Goal: Task Accomplishment & Management: Manage account settings

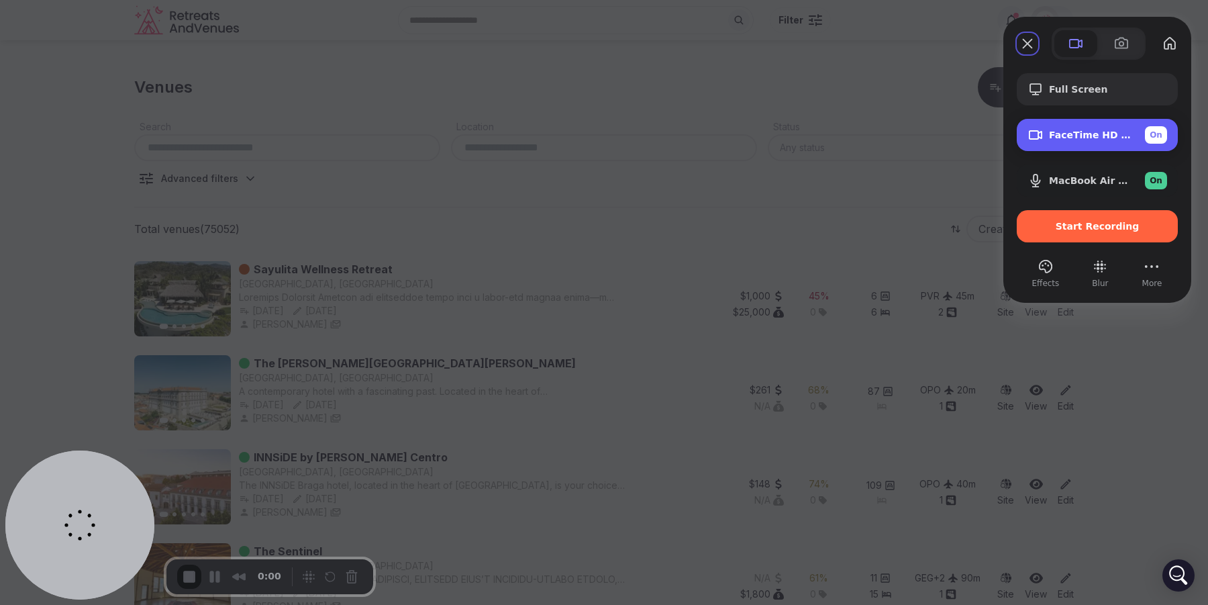
click at [1161, 136] on span "On" at bounding box center [1156, 135] width 13 height 12
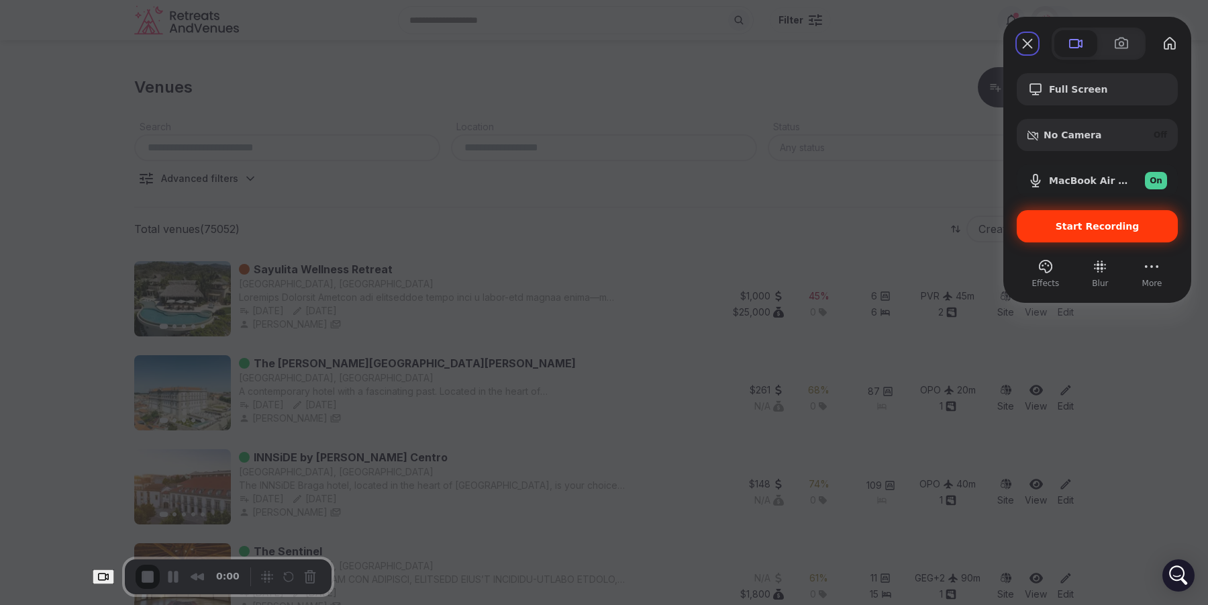
click at [1096, 227] on span "Start Recording" at bounding box center [1098, 226] width 84 height 11
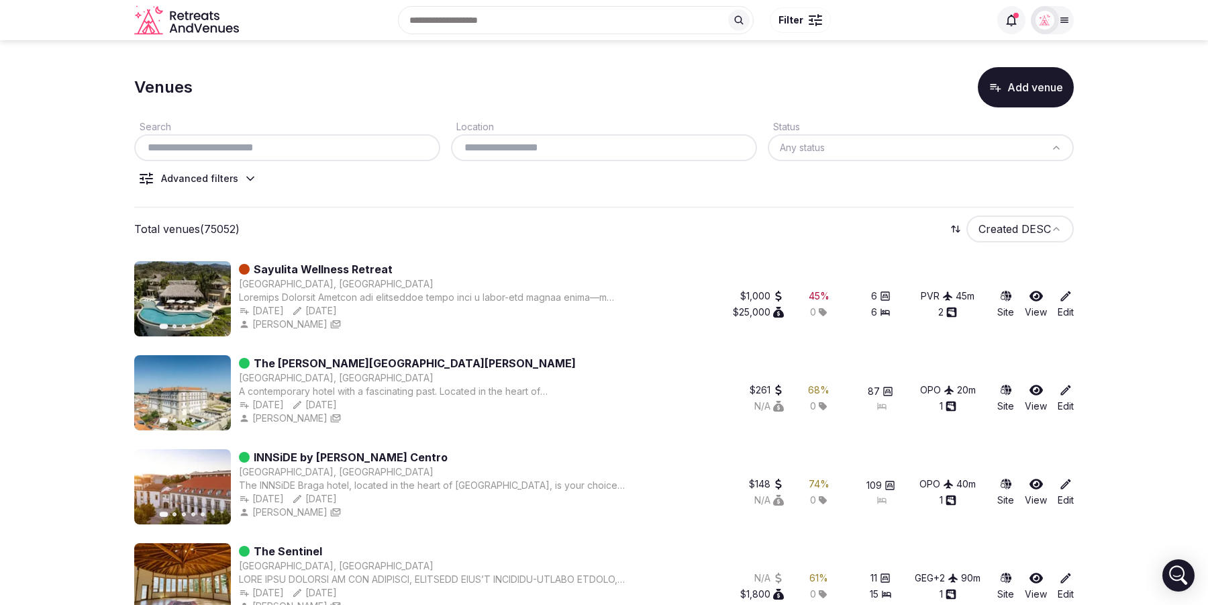
click at [1014, 96] on button "Add venue" at bounding box center [1026, 87] width 96 height 40
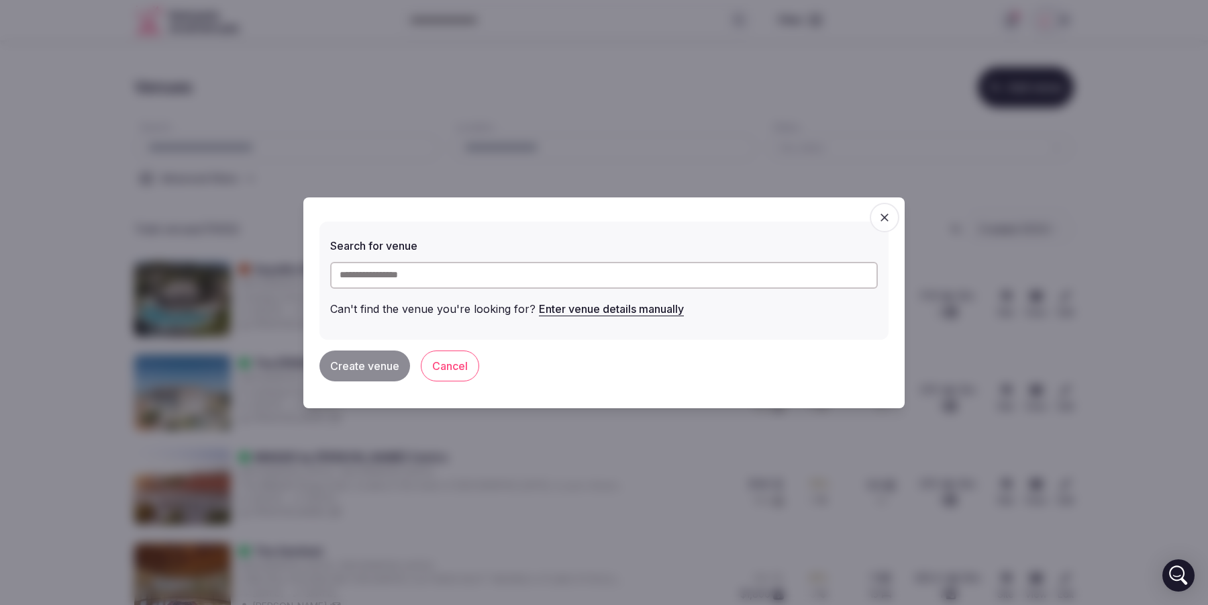
click at [444, 268] on input "text" at bounding box center [604, 275] width 548 height 27
click at [886, 220] on icon "button" at bounding box center [884, 217] width 8 height 8
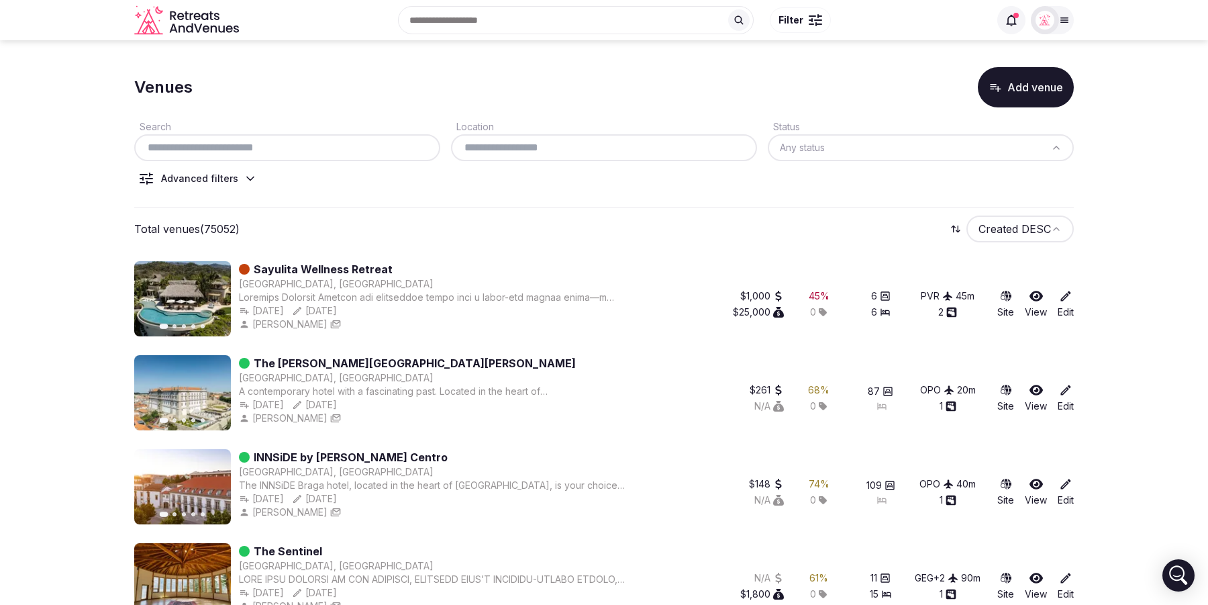
click at [1013, 21] on icon at bounding box center [1011, 19] width 13 height 13
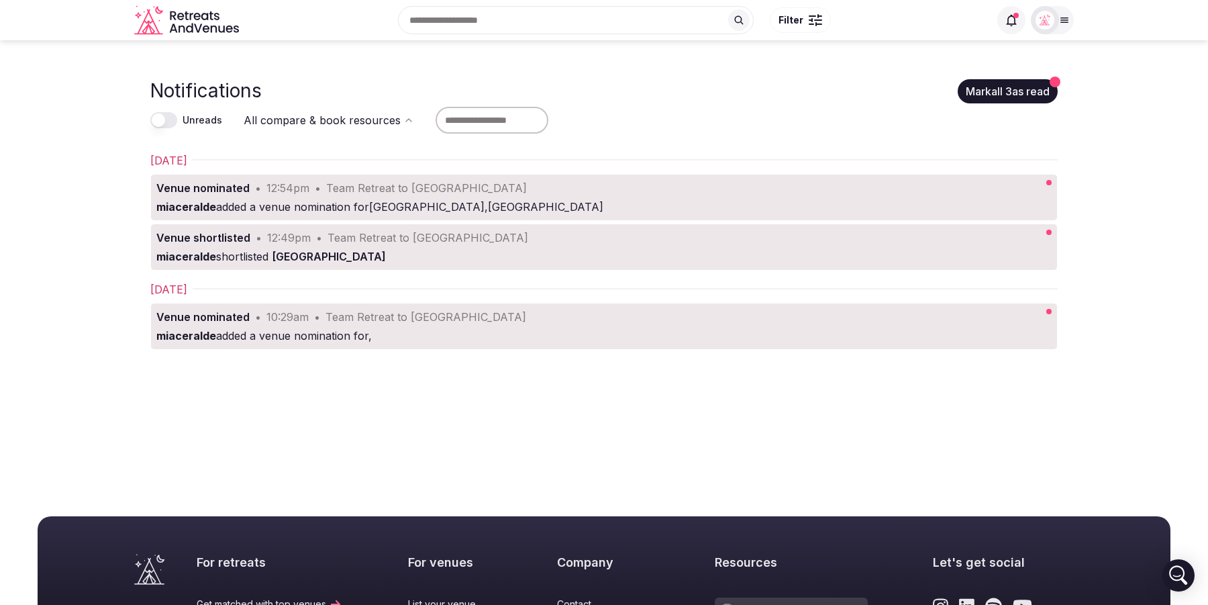
click at [766, 248] on div "miaceralde shortlisted [GEOGRAPHIC_DATA]" at bounding box center [560, 256] width 808 height 16
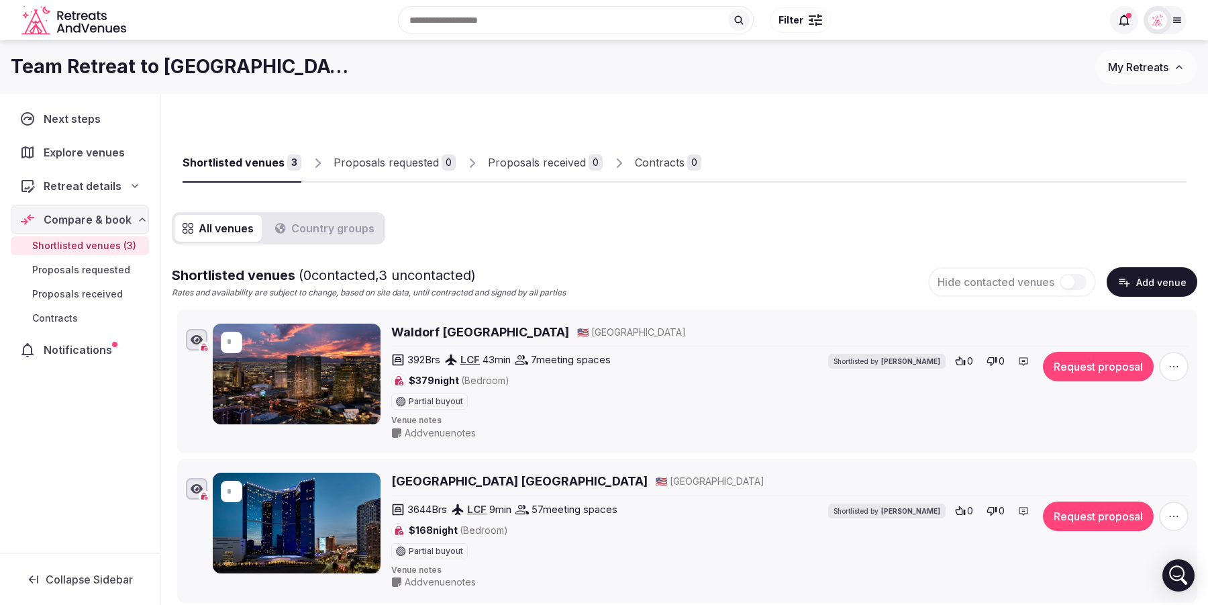
click at [1118, 17] on icon at bounding box center [1123, 19] width 13 height 13
